Goal: Task Accomplishment & Management: Manage account settings

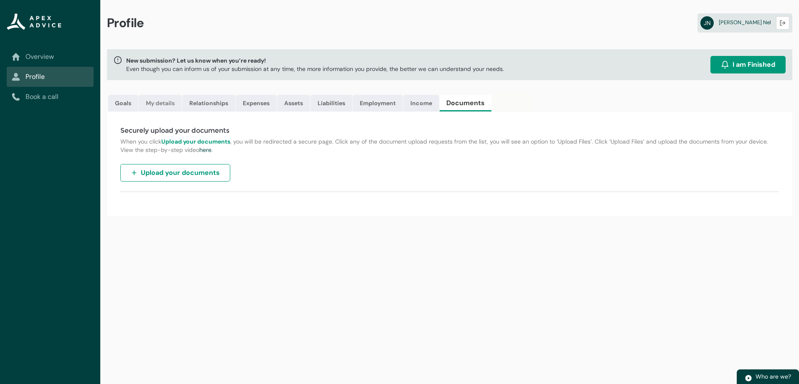
click at [165, 100] on link "My details" at bounding box center [160, 103] width 43 height 17
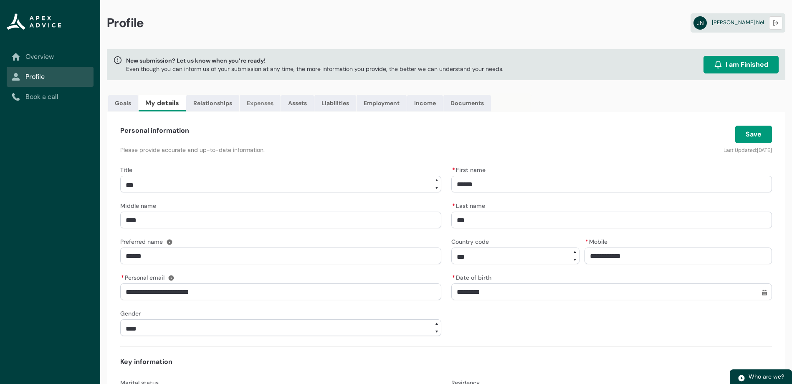
click at [267, 102] on link "Expenses" at bounding box center [260, 103] width 41 height 17
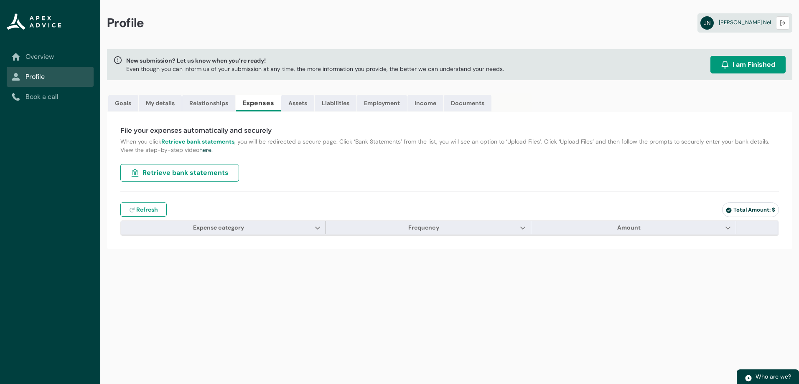
type input "***"
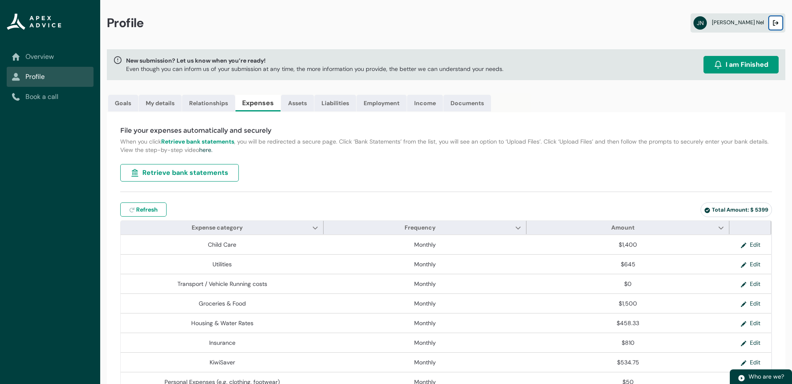
click at [775, 28] on button "Logout" at bounding box center [775, 22] width 13 height 13
